Goal: Task Accomplishment & Management: Complete application form

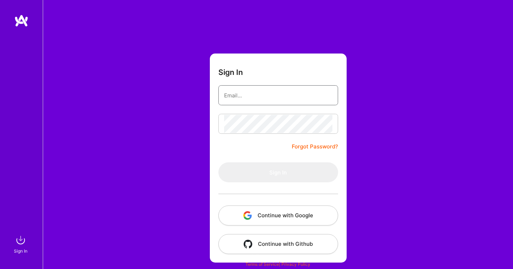
type input "[EMAIL_ADDRESS][DOMAIN_NAME]"
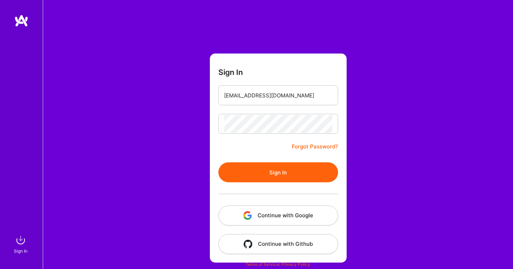
click at [235, 181] on button "Sign In" at bounding box center [278, 172] width 120 height 20
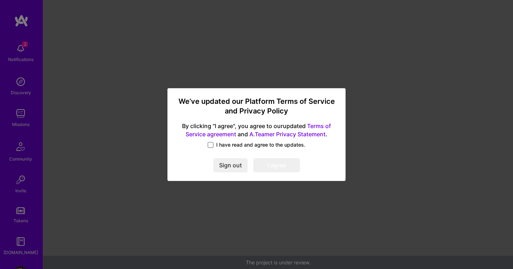
click at [211, 144] on span at bounding box center [211, 145] width 6 height 6
click at [0, 0] on input "I have read and agree to the updates." at bounding box center [0, 0] width 0 height 0
click at [258, 160] on button "I agree" at bounding box center [276, 165] width 47 height 14
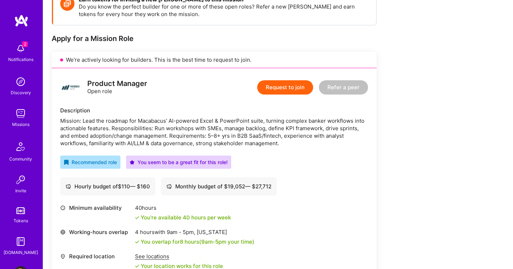
scroll to position [112, 0]
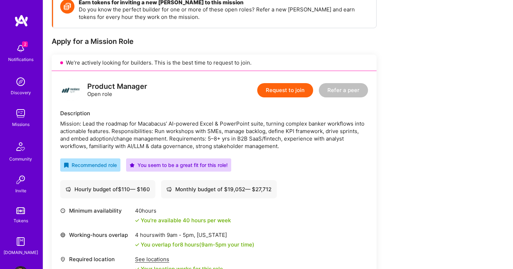
click at [280, 97] on button "Request to join" at bounding box center [285, 90] width 56 height 14
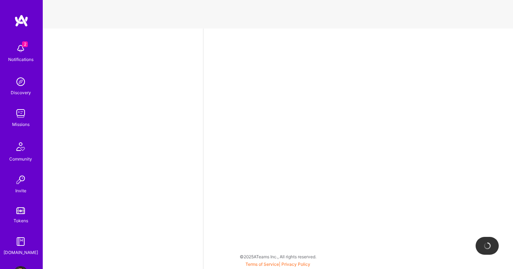
select select "US"
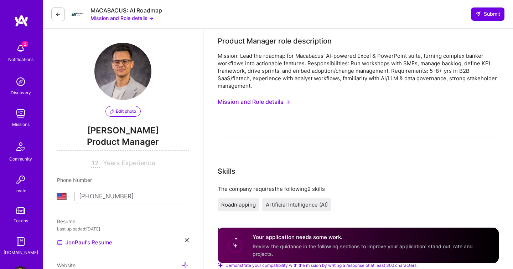
click at [55, 11] on button at bounding box center [58, 14] width 14 height 14
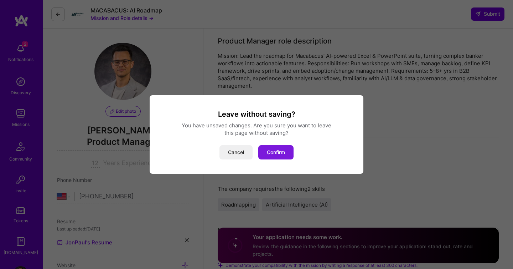
click at [277, 155] on button "Confirm" at bounding box center [275, 152] width 35 height 14
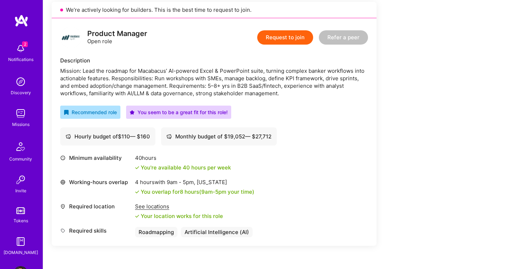
scroll to position [165, 0]
click at [223, 136] on div "Monthly budget of $ 19,052 — $ 27,712" at bounding box center [218, 136] width 105 height 7
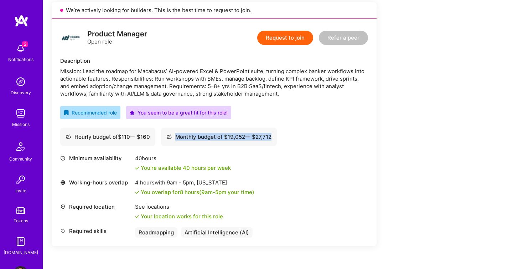
click at [223, 136] on div "Monthly budget of $ 19,052 — $ 27,712" at bounding box center [218, 136] width 105 height 7
click at [269, 40] on button "Request to join" at bounding box center [285, 38] width 56 height 14
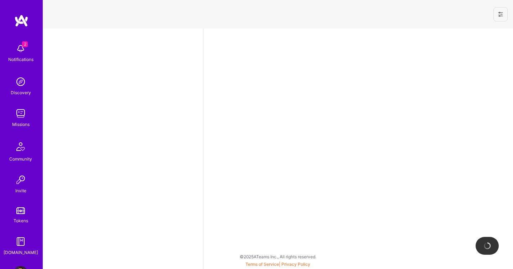
select select "US"
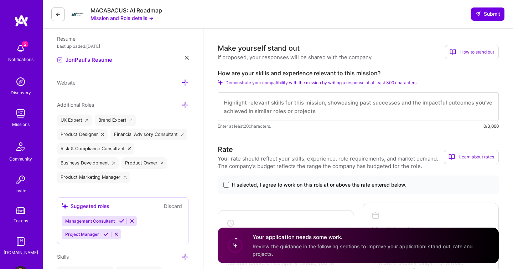
click at [260, 96] on textarea at bounding box center [358, 106] width 281 height 29
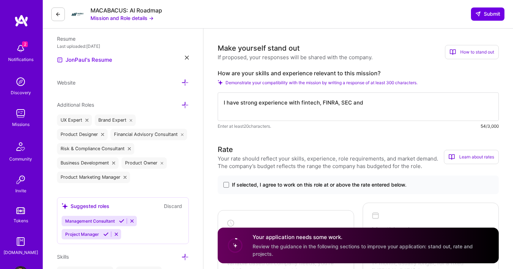
click at [383, 98] on textarea "I have strong experience with fintech, FINRA, SEC and" at bounding box center [358, 106] width 281 height 29
click at [376, 100] on textarea "I have strong experience with fintech, FINRA, SEC and" at bounding box center [358, 106] width 281 height 29
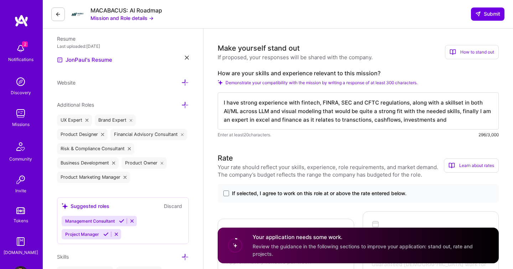
click at [350, 119] on textarea "I have strong experience with fintech, FINRA, SEC and CFTC regulations, along w…" at bounding box center [358, 110] width 281 height 37
click at [435, 120] on textarea "I have strong experience with fintech, FINRA, SEC and CFTC regulations, along w…" at bounding box center [358, 110] width 281 height 37
click at [402, 121] on textarea "I have strong experience with fintech, FINRA, SEC and CFTC regulations, along w…" at bounding box center [358, 110] width 281 height 37
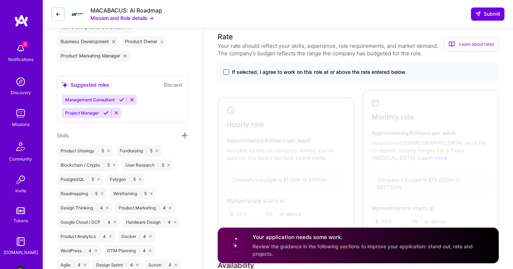
type textarea "I have strong experience with fintech, FINRA, SEC and CFTC regulations, along w…"
click at [224, 72] on span at bounding box center [226, 72] width 6 height 6
click at [0, 0] on input "If selected, I agree to work on this role at or above the rate entered below." at bounding box center [0, 0] width 0 height 0
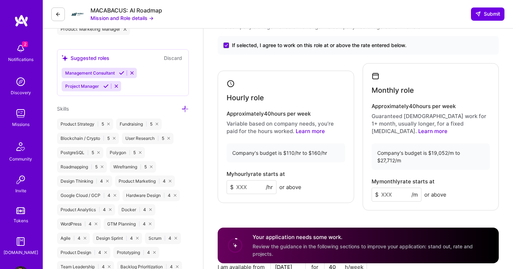
scroll to position [332, 0]
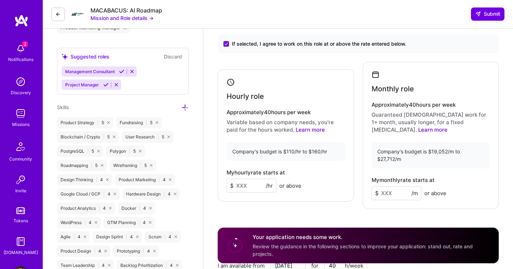
click at [251, 183] on input at bounding box center [252, 186] width 50 height 14
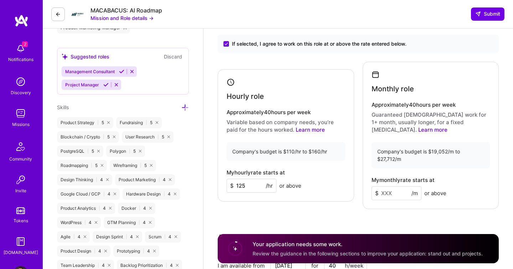
type input "125"
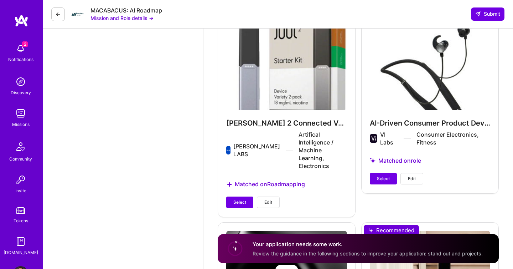
scroll to position [810, 0]
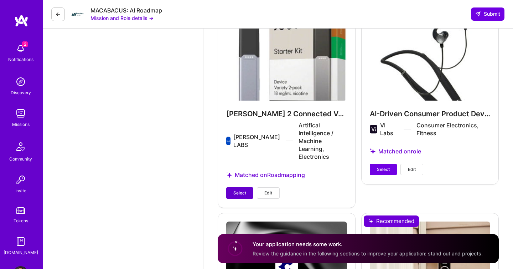
click at [244, 190] on span "Select" at bounding box center [239, 193] width 13 height 6
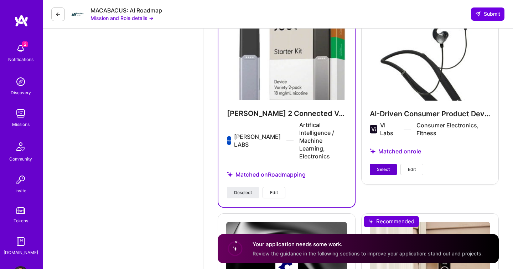
click at [387, 166] on span "Select" at bounding box center [383, 169] width 13 height 6
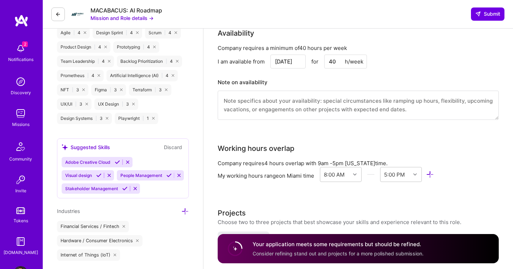
scroll to position [531, 0]
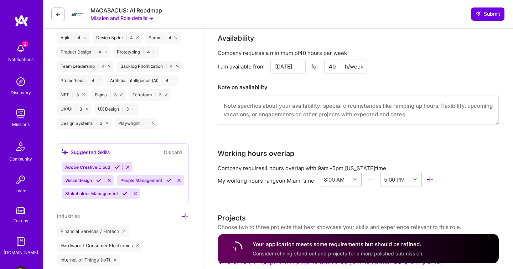
click at [304, 101] on textarea at bounding box center [358, 109] width 281 height 29
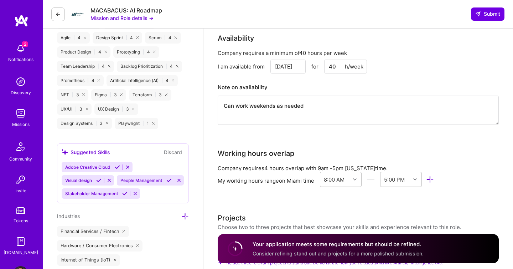
type textarea "Can work weekends as needed"
click at [106, 237] on div "Financial Services / Fintech" at bounding box center [93, 231] width 72 height 11
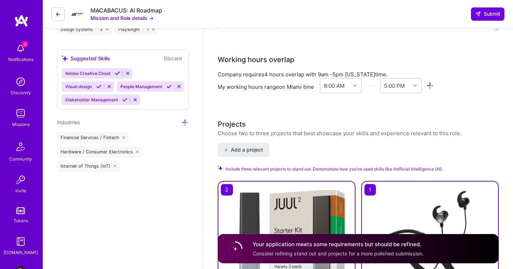
scroll to position [625, 0]
click at [186, 126] on icon at bounding box center [184, 121] width 7 height 7
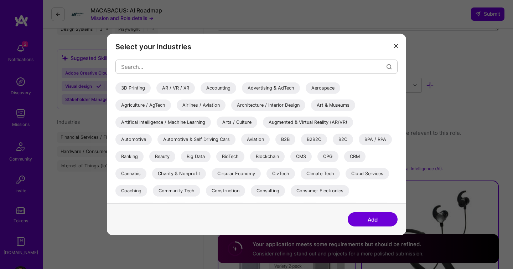
click at [393, 43] on button "modal" at bounding box center [396, 46] width 9 height 12
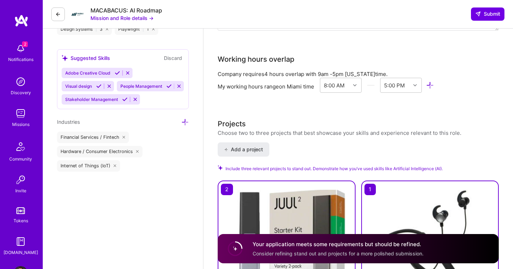
scroll to position [972, 0]
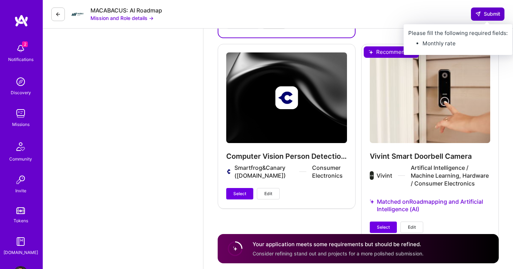
click at [481, 11] on span "Submit" at bounding box center [487, 13] width 25 height 7
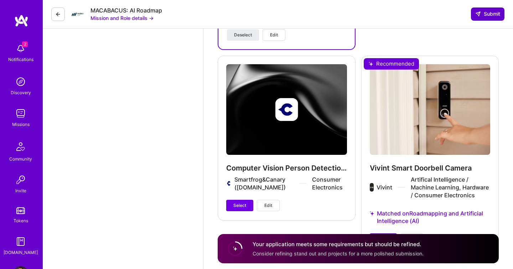
click at [480, 12] on icon at bounding box center [478, 14] width 6 height 6
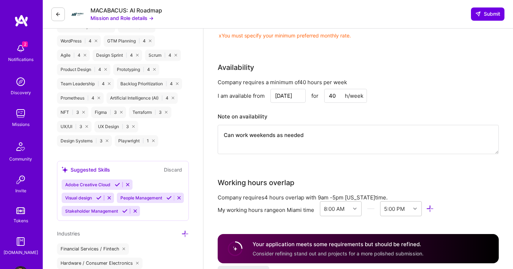
scroll to position [365, 0]
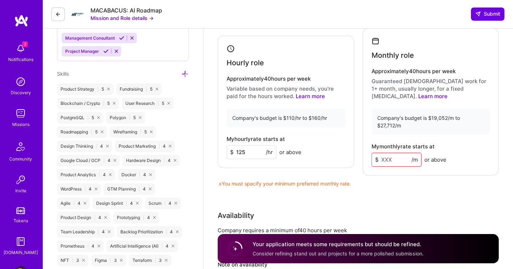
click at [389, 153] on input at bounding box center [397, 160] width 50 height 14
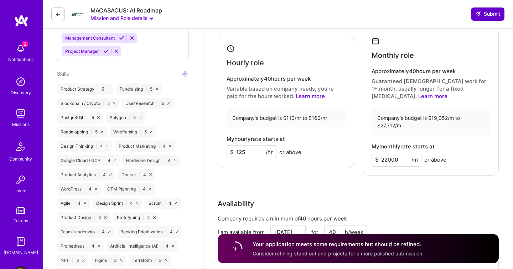
type input "22000"
click at [481, 11] on span "Submit" at bounding box center [487, 13] width 25 height 7
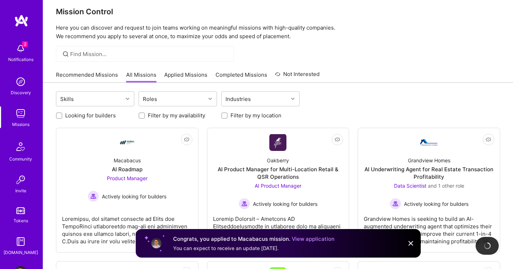
scroll to position [6, 0]
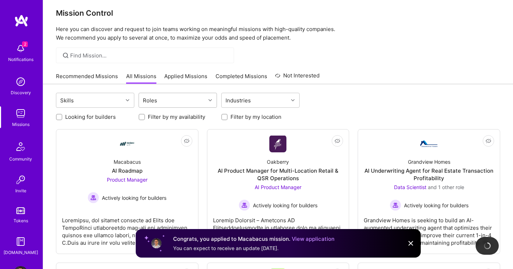
click at [195, 94] on div "Roles" at bounding box center [172, 100] width 67 height 14
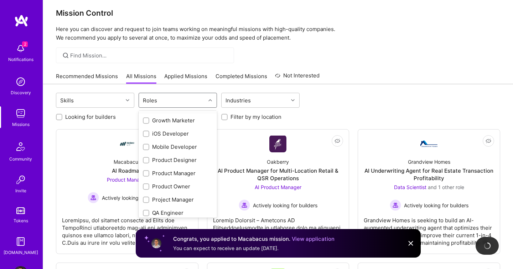
scroll to position [202, 0]
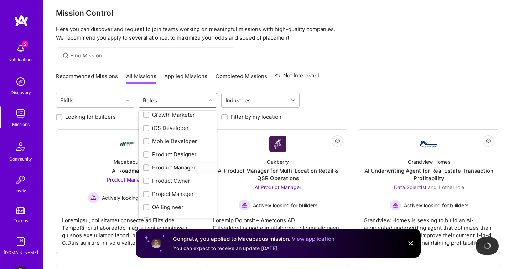
click at [170, 166] on div "Product Manager" at bounding box center [178, 167] width 70 height 7
checkbox input "true"
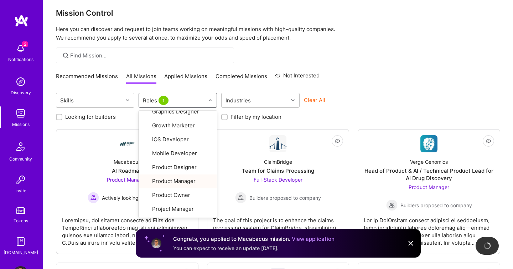
click at [386, 96] on div "Skills option Product Manager, selected. option Product Manager focused, 20 of …" at bounding box center [278, 101] width 444 height 17
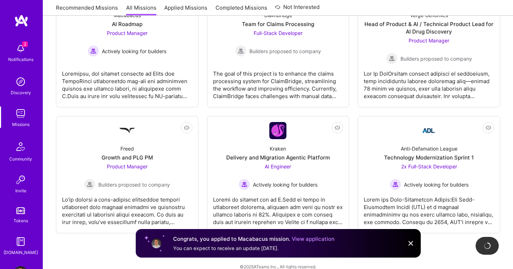
scroll to position [0, 0]
